Goal: Transaction & Acquisition: Purchase product/service

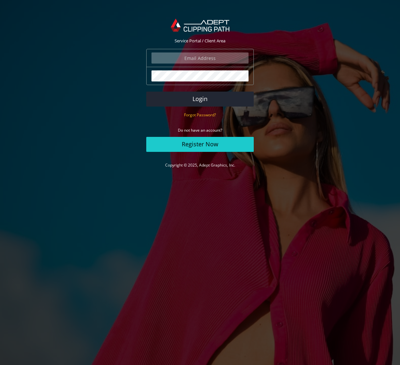
type input "johanna@johannamatthews.com"
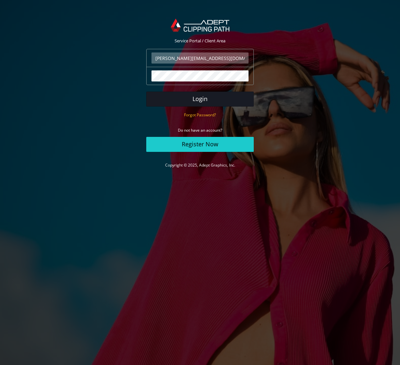
click at [201, 100] on button "Login" at bounding box center [199, 98] width 107 height 15
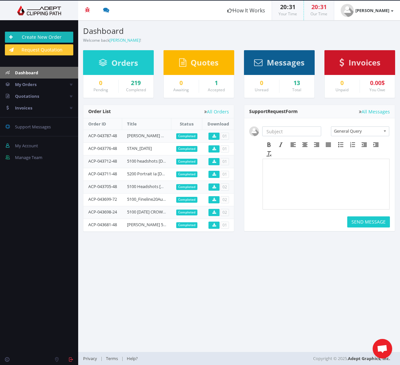
click at [35, 36] on link "Create New Order" at bounding box center [39, 37] width 68 height 11
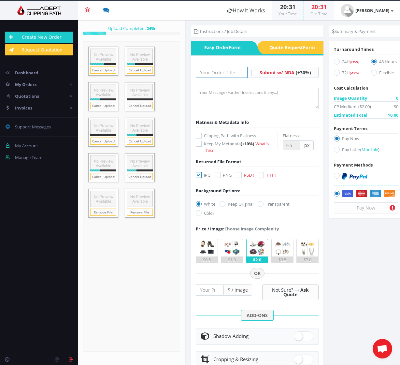
click at [214, 73] on input "text" at bounding box center [221, 72] width 51 height 11
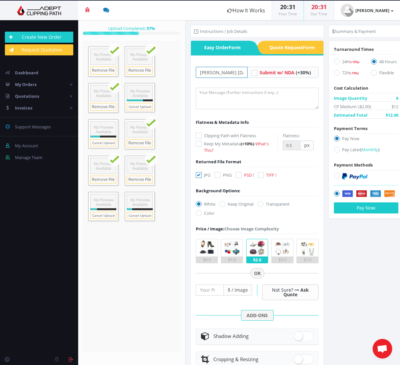
type input "[PERSON_NAME] [DATE] 5100"
click at [236, 98] on textarea at bounding box center [257, 98] width 122 height 21
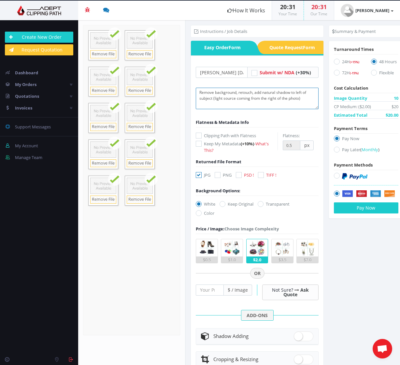
type textarea "Remove background, retouch, add natural shadow to left of subject (light source…"
click at [238, 174] on icon at bounding box center [239, 175] width 6 height 6
click at [238, 174] on input "PSD !" at bounding box center [239, 175] width 4 height 4
checkbox input "true"
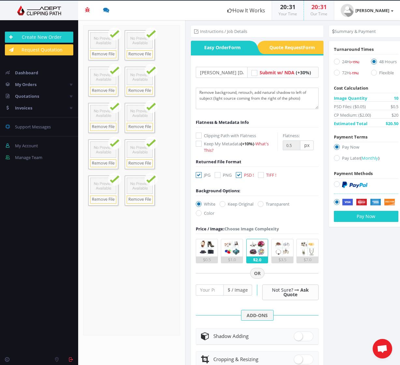
click at [200, 173] on icon at bounding box center [199, 175] width 6 height 6
click at [200, 173] on input "JPG" at bounding box center [199, 175] width 4 height 4
checkbox input "false"
click at [263, 203] on icon at bounding box center [260, 204] width 6 height 6
click at [263, 203] on input "Transparent" at bounding box center [261, 204] width 4 height 4
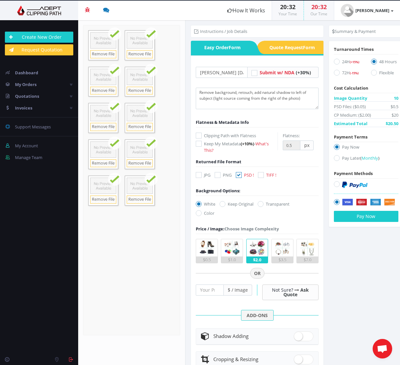
radio input "true"
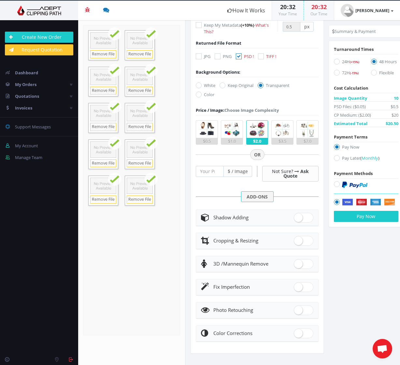
scroll to position [118, 0]
click at [303, 218] on span at bounding box center [304, 218] width 20 height 10
click at [298, 218] on input "checkbox" at bounding box center [296, 216] width 4 height 4
checkbox input "true"
radio input "true"
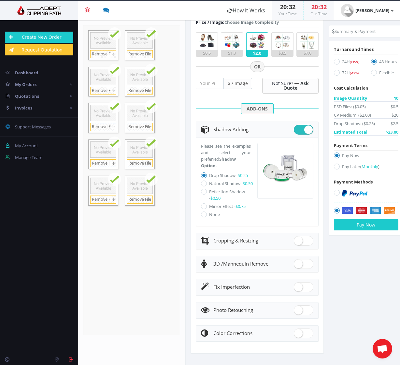
scroll to position [206, 0]
click at [205, 184] on icon at bounding box center [204, 184] width 6 height 6
click at [205, 184] on input "Natural Shadow - $0.50" at bounding box center [204, 184] width 4 height 4
radio input "true"
click at [294, 308] on span at bounding box center [304, 310] width 20 height 10
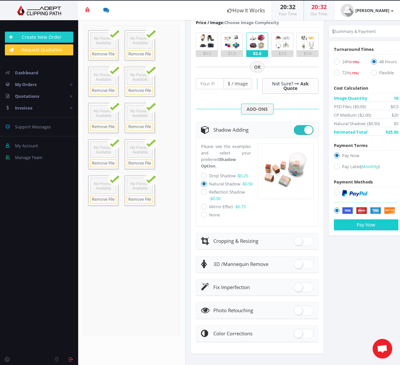
click at [294, 308] on input "checkbox" at bounding box center [296, 309] width 4 height 4
checkbox input "true"
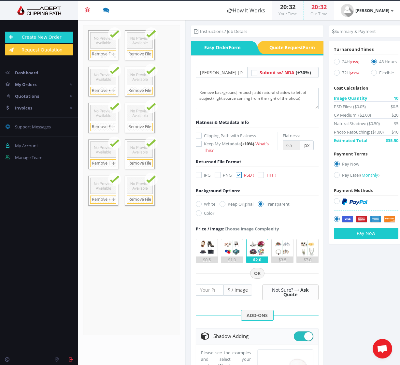
scroll to position [0, 0]
click at [335, 61] on icon at bounding box center [337, 62] width 6 height 6
click at [335, 61] on input "24H (+15%)" at bounding box center [337, 62] width 4 height 4
radio input "true"
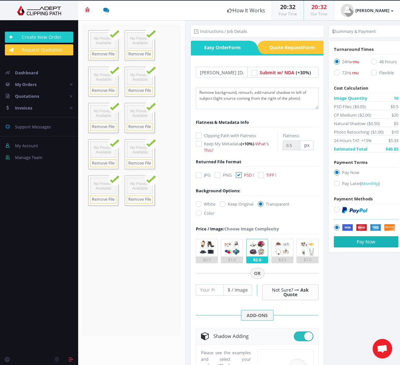
click at [365, 241] on button "Pay Now" at bounding box center [366, 241] width 64 height 11
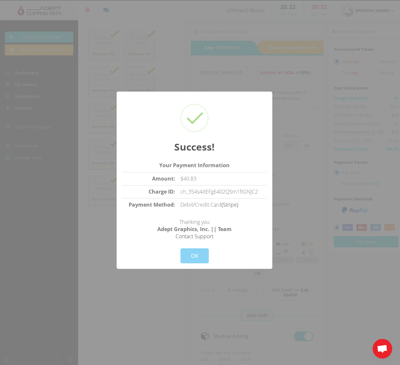
click at [169, 249] on div "Cancel OK" at bounding box center [194, 251] width 145 height 23
click at [203, 254] on button "OK" at bounding box center [194, 255] width 28 height 15
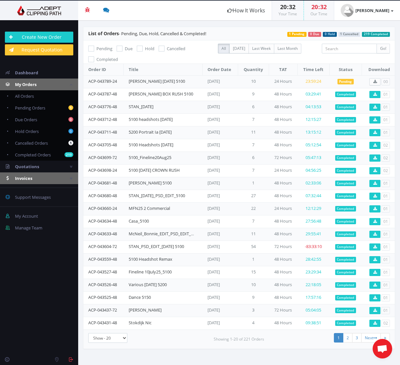
click at [27, 176] on span "Invoices" at bounding box center [23, 178] width 17 height 6
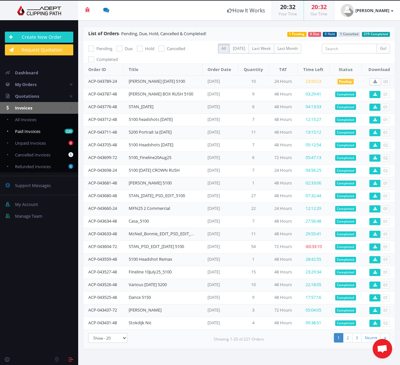
click at [21, 132] on span "Paid Invoices" at bounding box center [27, 131] width 25 height 6
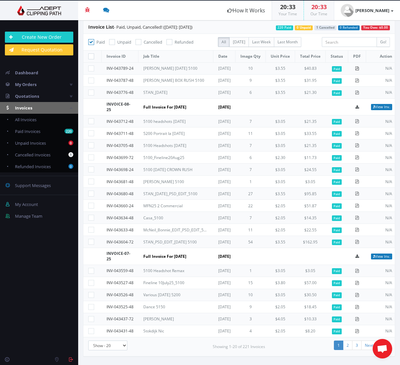
click at [359, 69] on icon at bounding box center [357, 68] width 4 height 4
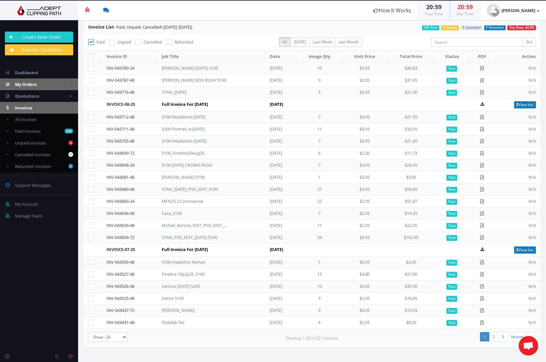
click at [25, 85] on span "My Orders" at bounding box center [25, 84] width 21 height 6
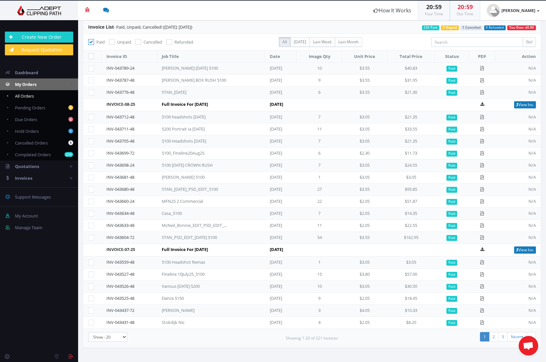
click at [24, 96] on span "All Orders" at bounding box center [24, 96] width 19 height 6
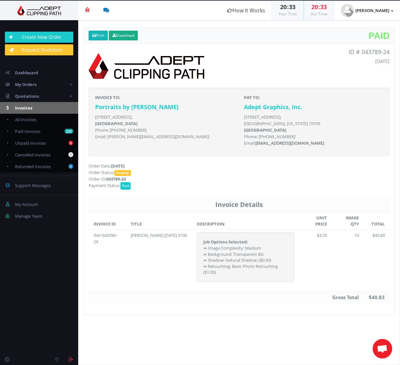
click at [100, 34] on link "Print" at bounding box center [98, 36] width 19 height 10
